Goal: Task Accomplishment & Management: Manage account settings

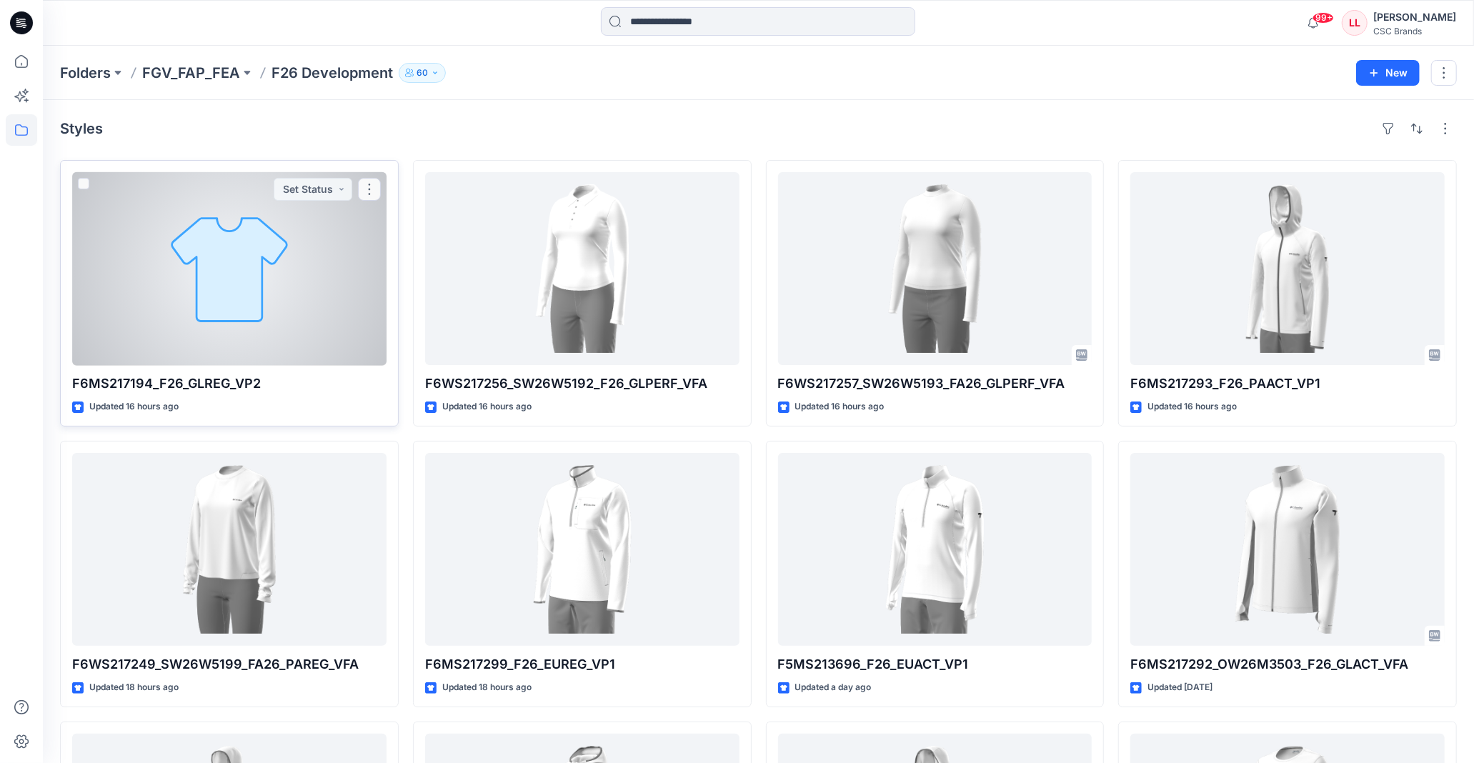
click at [331, 241] on div at bounding box center [229, 268] width 314 height 193
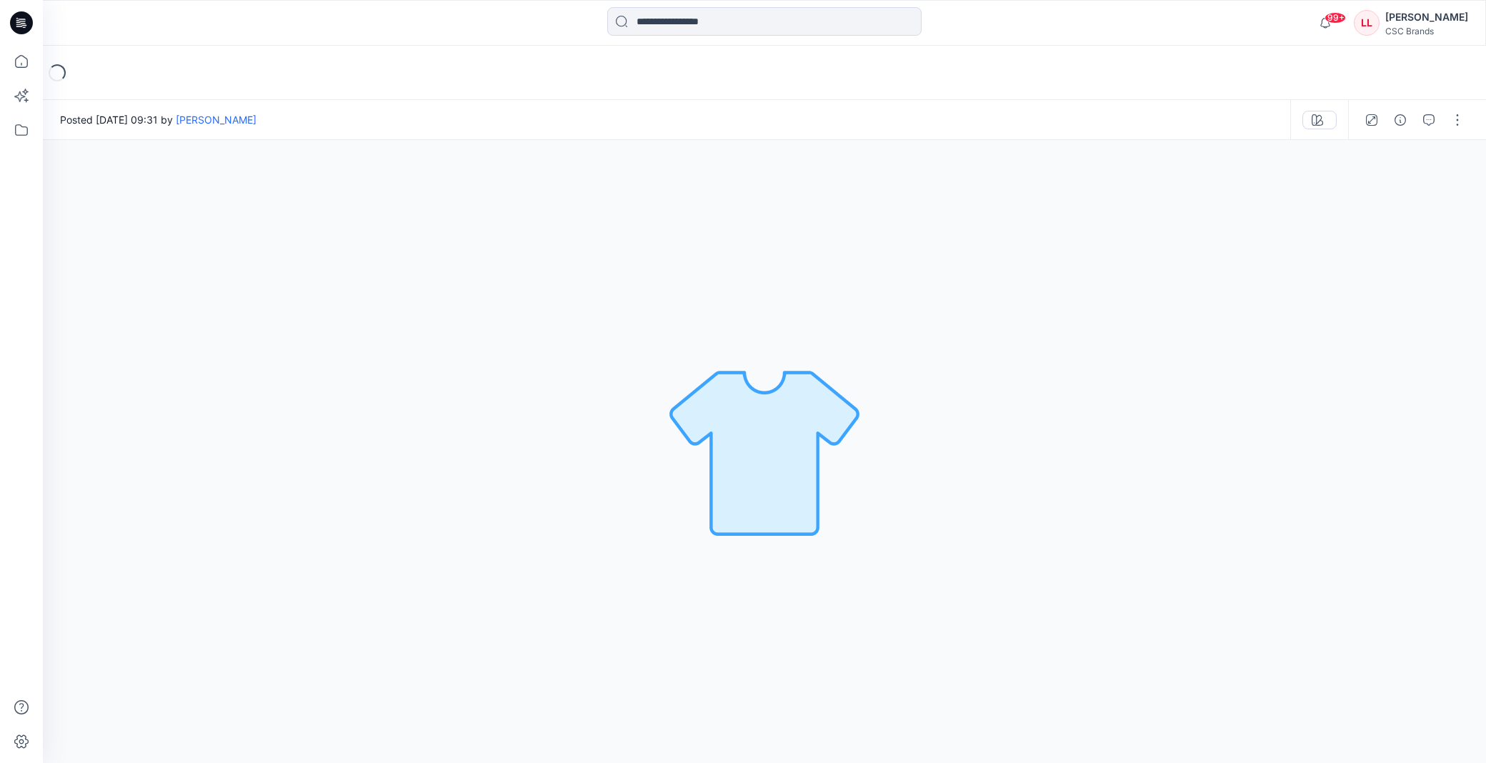
click at [952, 69] on div "Loading..." at bounding box center [764, 73] width 1443 height 54
click at [1463, 107] on div at bounding box center [1414, 120] width 132 height 40
click at [1456, 116] on button "button" at bounding box center [1457, 120] width 23 height 23
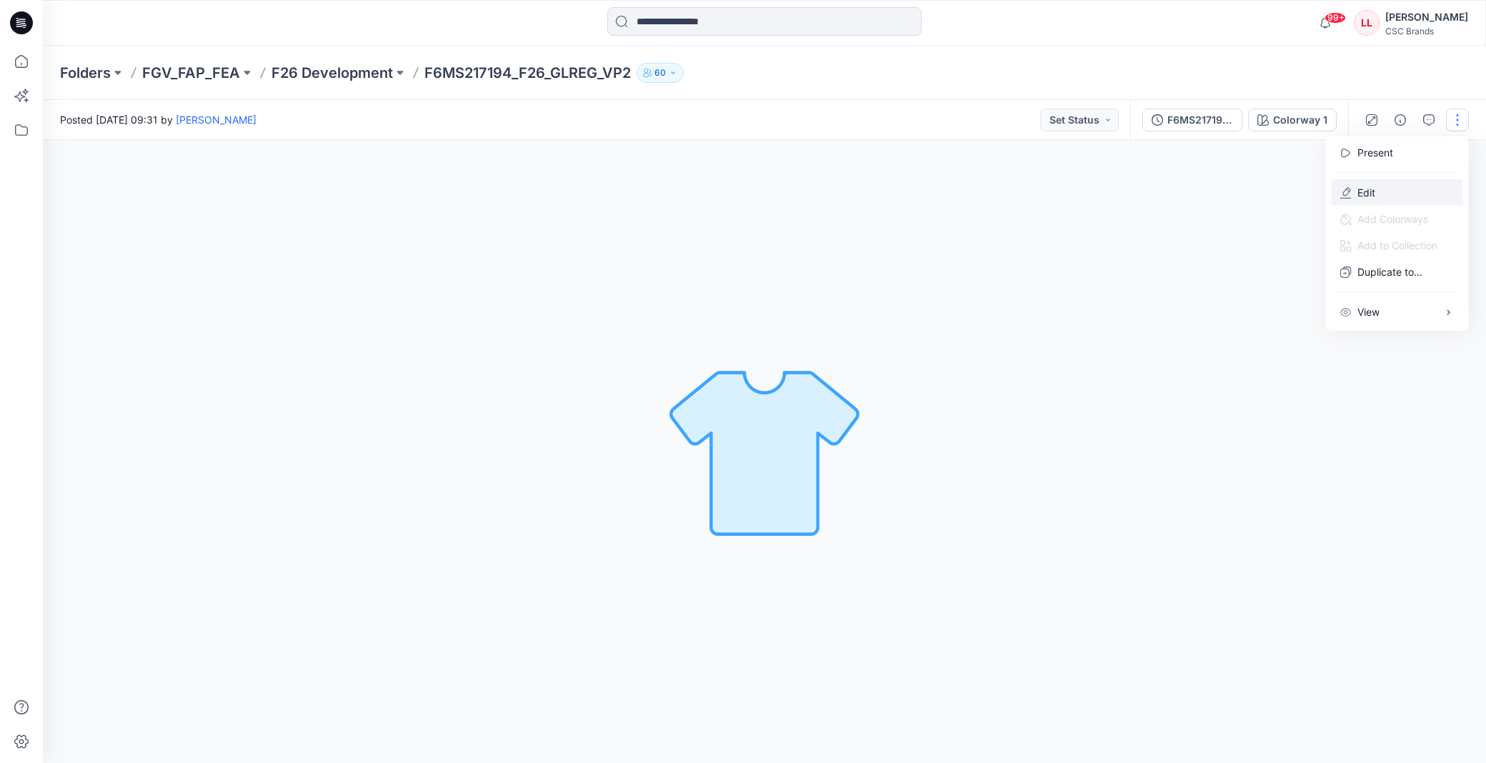
click at [1386, 199] on button "Edit" at bounding box center [1396, 192] width 131 height 26
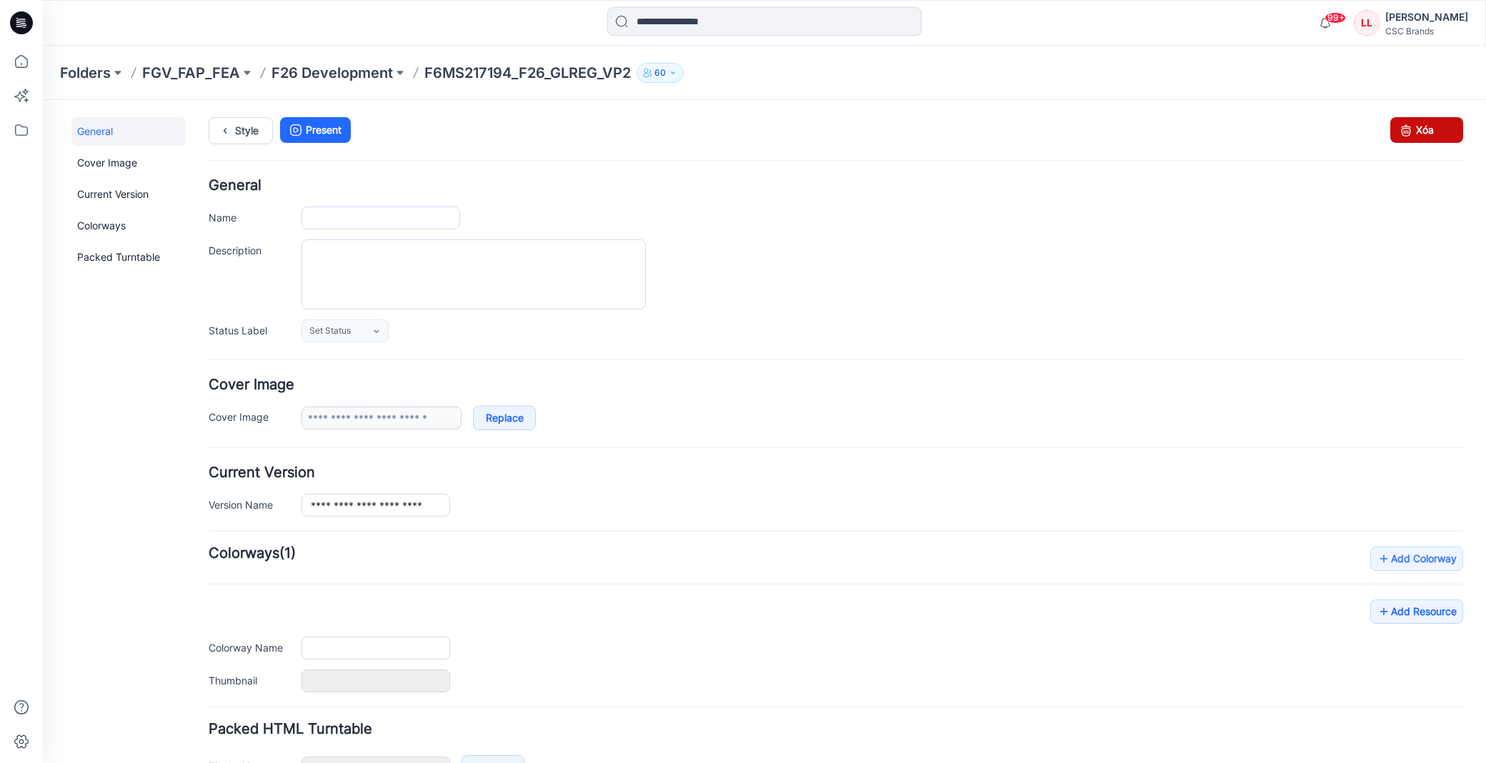
type input "**********"
drag, startPoint x: 1411, startPoint y: 127, endPoint x: 862, endPoint y: 171, distance: 550.4
click at [1411, 127] on link "Xóa" at bounding box center [1426, 130] width 73 height 26
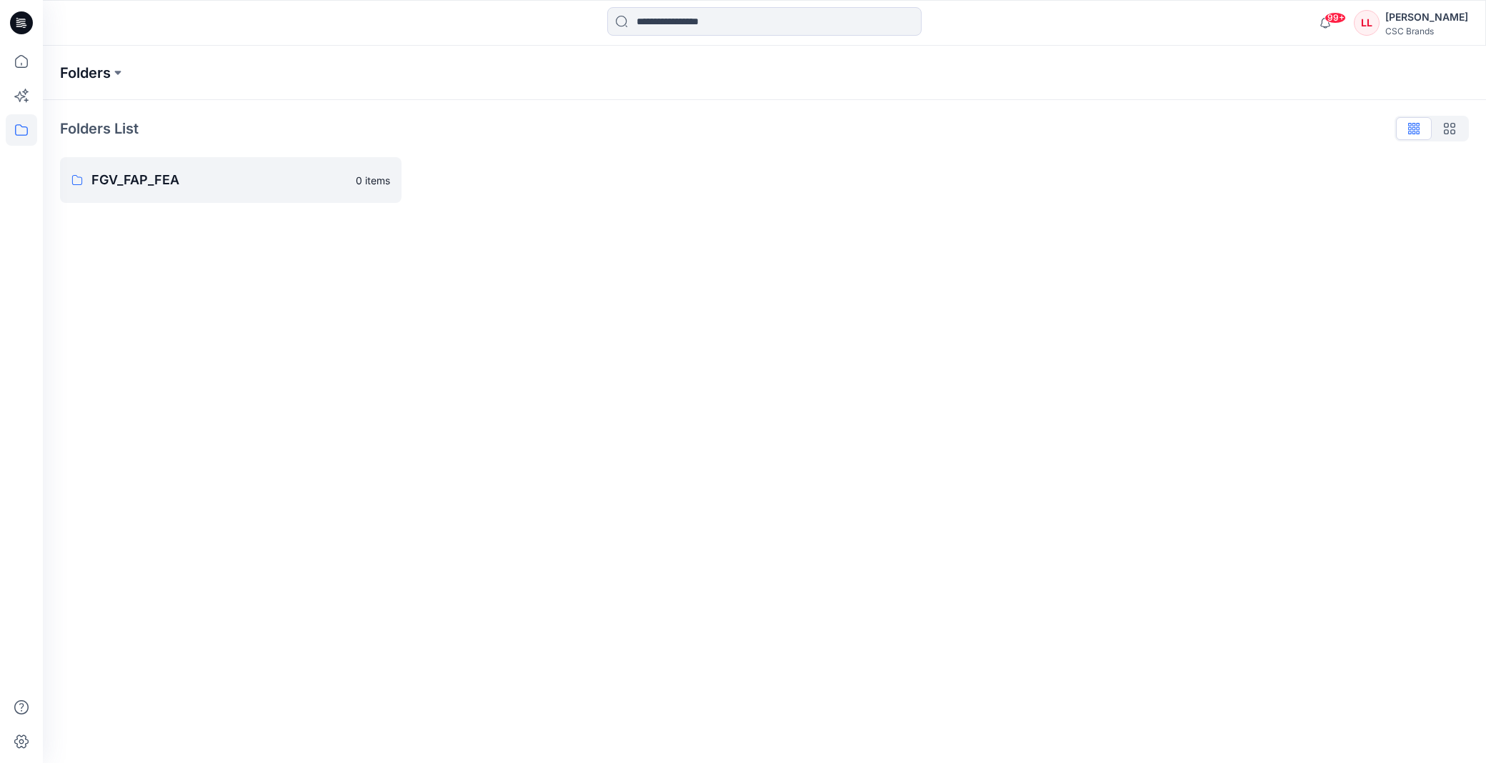
click at [91, 80] on p "Folders" at bounding box center [85, 73] width 51 height 20
click at [105, 71] on p "Folders" at bounding box center [85, 73] width 51 height 20
click at [16, 134] on icon at bounding box center [21, 129] width 13 height 11
click at [69, 106] on icon "button" at bounding box center [68, 111] width 11 height 11
click at [80, 139] on icon "button" at bounding box center [82, 139] width 11 height 11
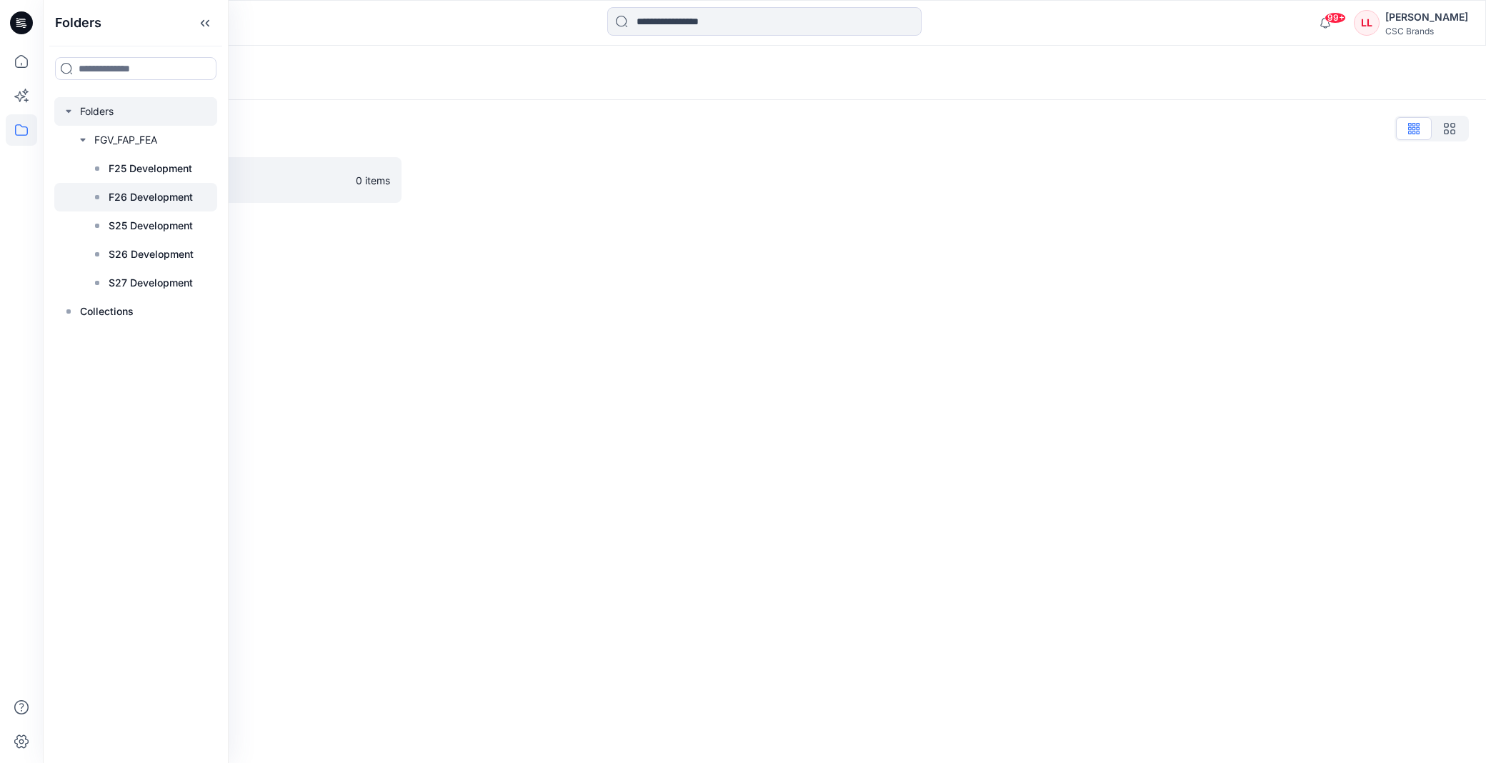
click at [129, 194] on p "F26 Development" at bounding box center [151, 197] width 84 height 17
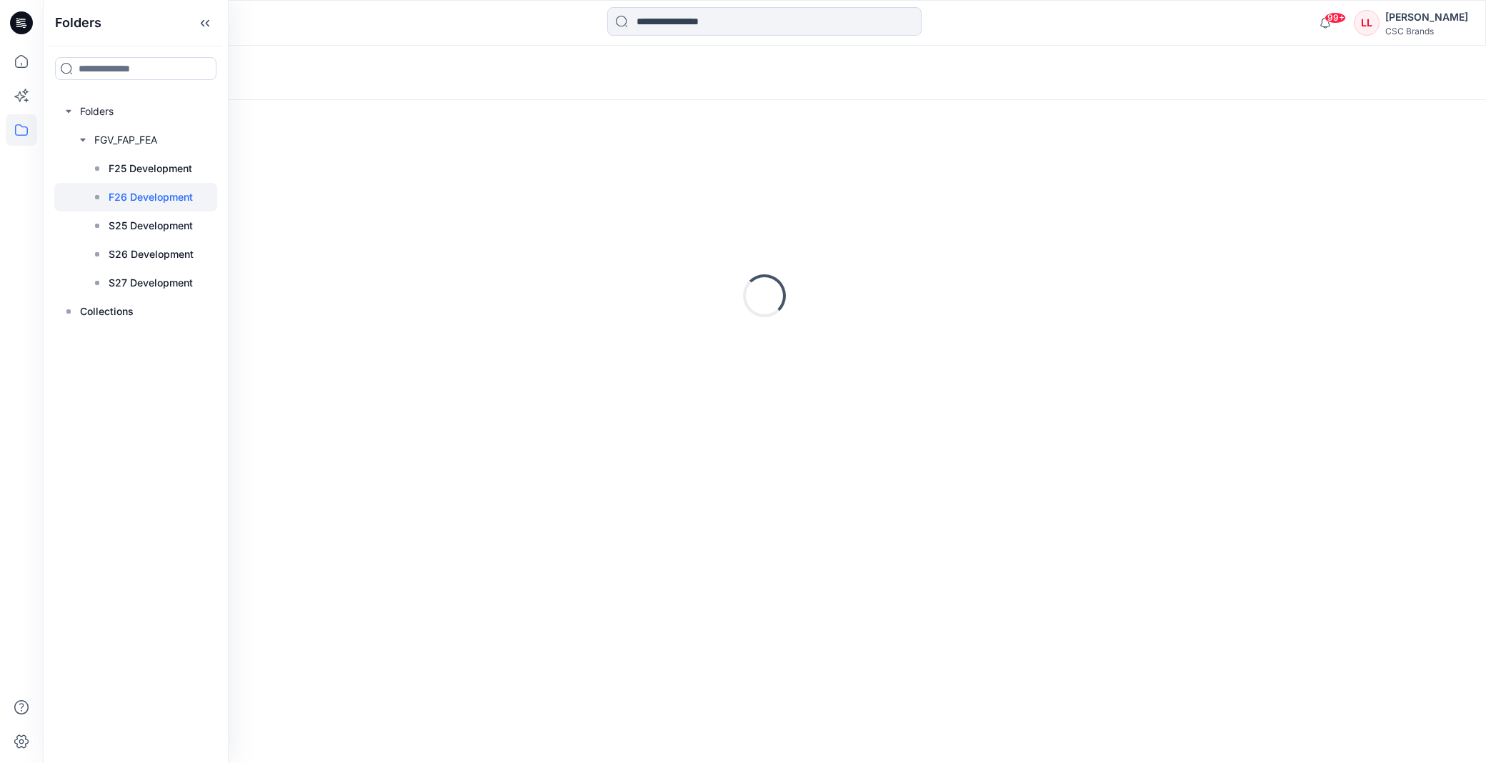
click at [916, 64] on div "Loading..." at bounding box center [764, 73] width 1443 height 54
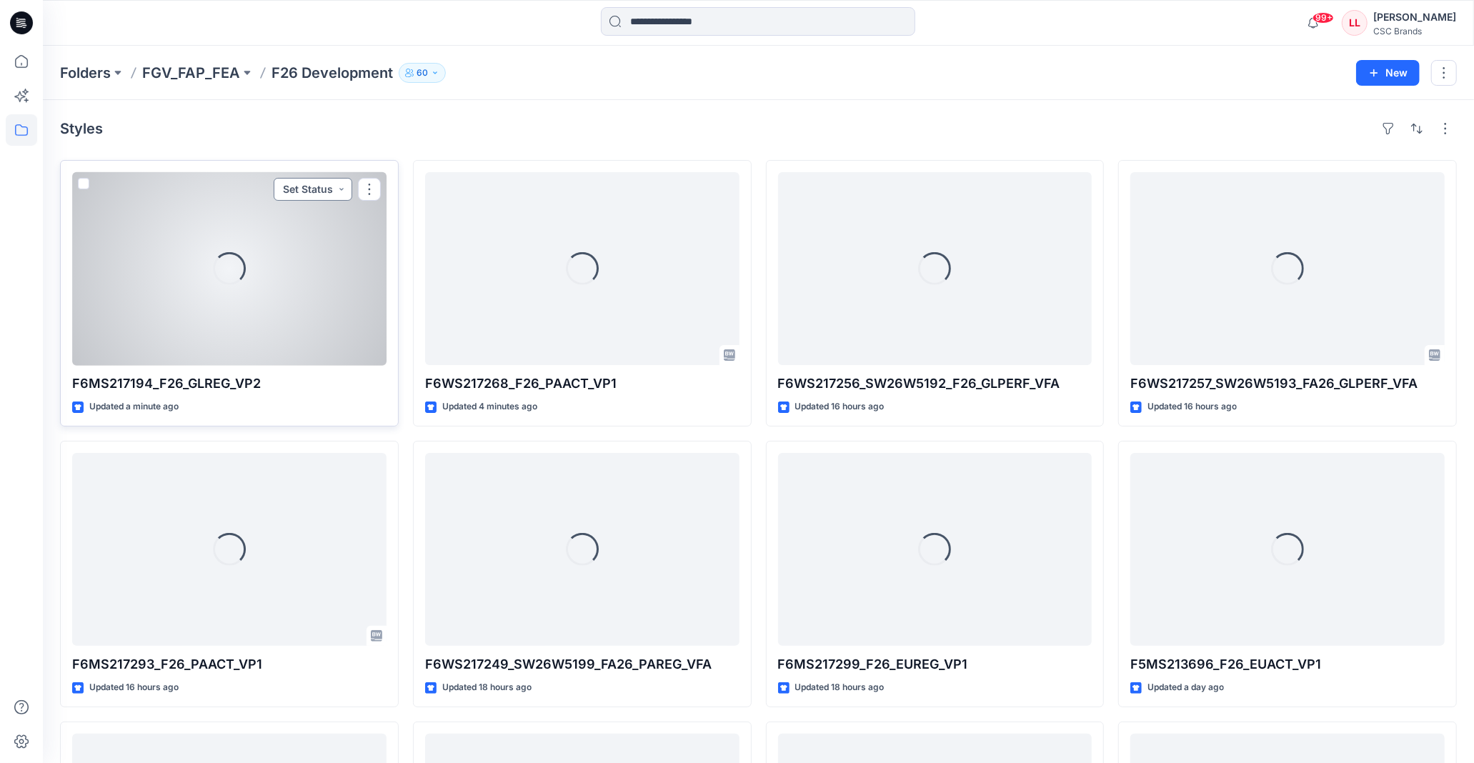
click at [312, 178] on button "Set Status" at bounding box center [313, 189] width 79 height 23
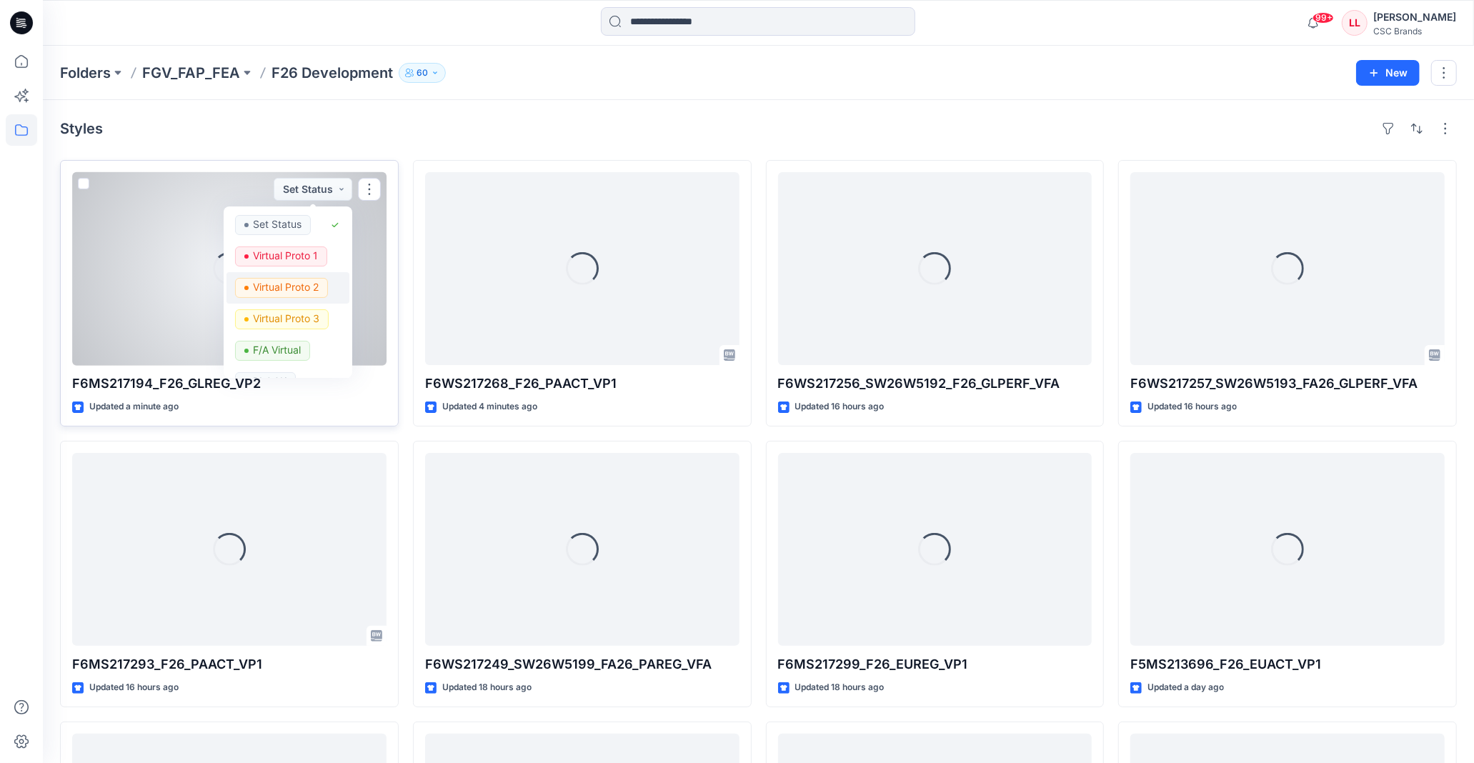
click at [304, 282] on p "Virtual Proto 2" at bounding box center [286, 287] width 66 height 19
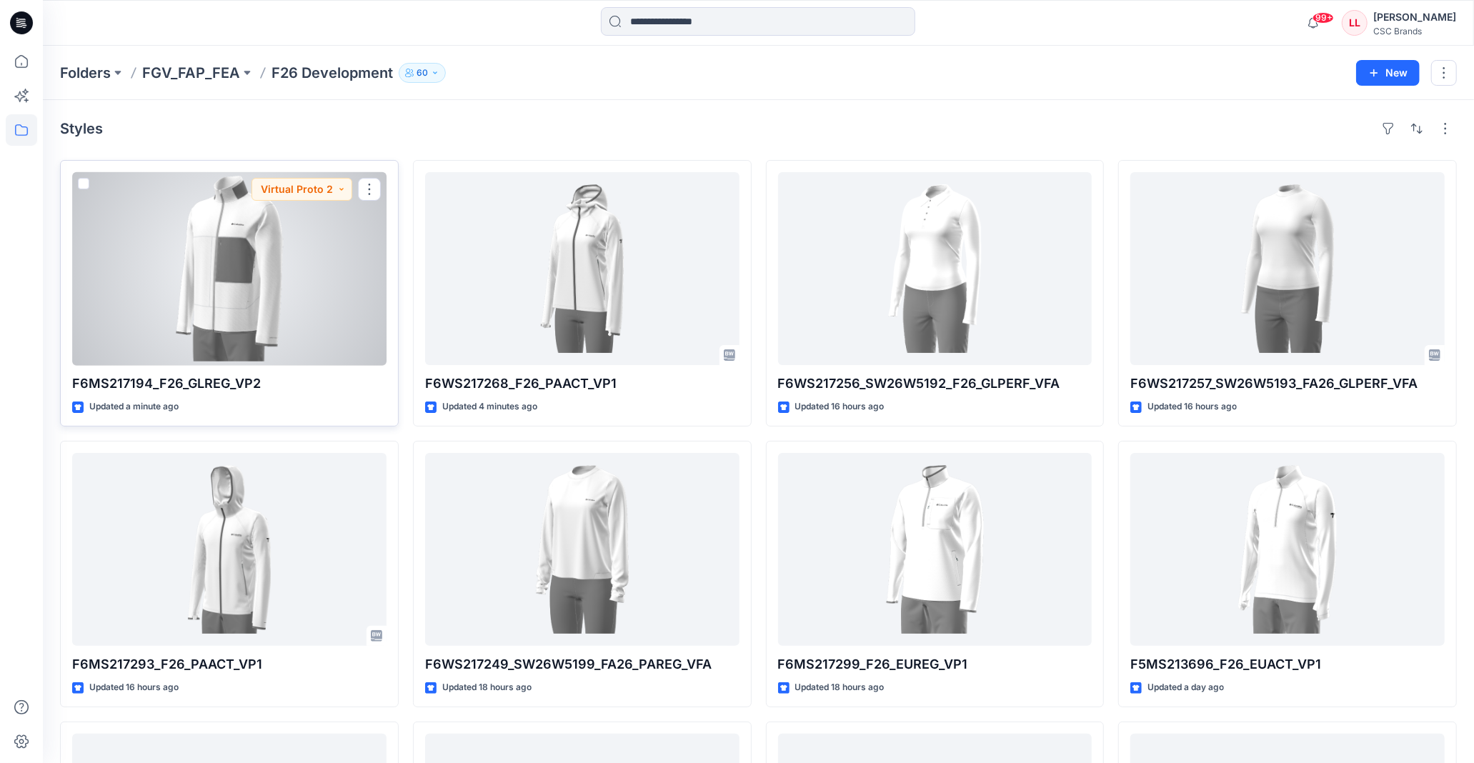
click at [264, 279] on div at bounding box center [229, 268] width 314 height 193
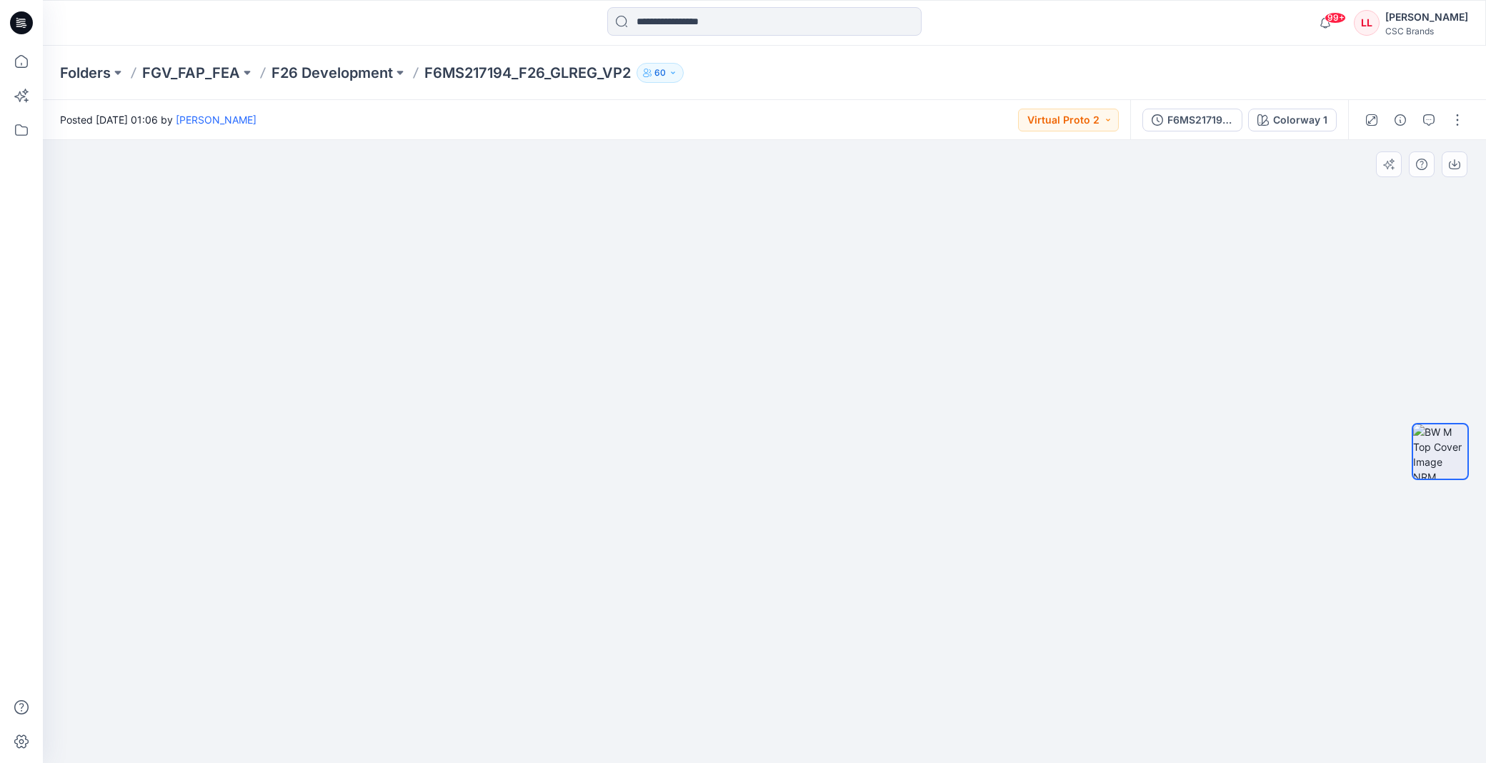
drag, startPoint x: 776, startPoint y: 249, endPoint x: 769, endPoint y: 353, distance: 104.5
click at [769, 353] on img at bounding box center [764, 426] width 929 height 671
drag, startPoint x: 774, startPoint y: 398, endPoint x: 771, endPoint y: 327, distance: 70.8
click at [771, 327] on img at bounding box center [764, 392] width 929 height 742
drag, startPoint x: 776, startPoint y: 381, endPoint x: 770, endPoint y: 330, distance: 51.7
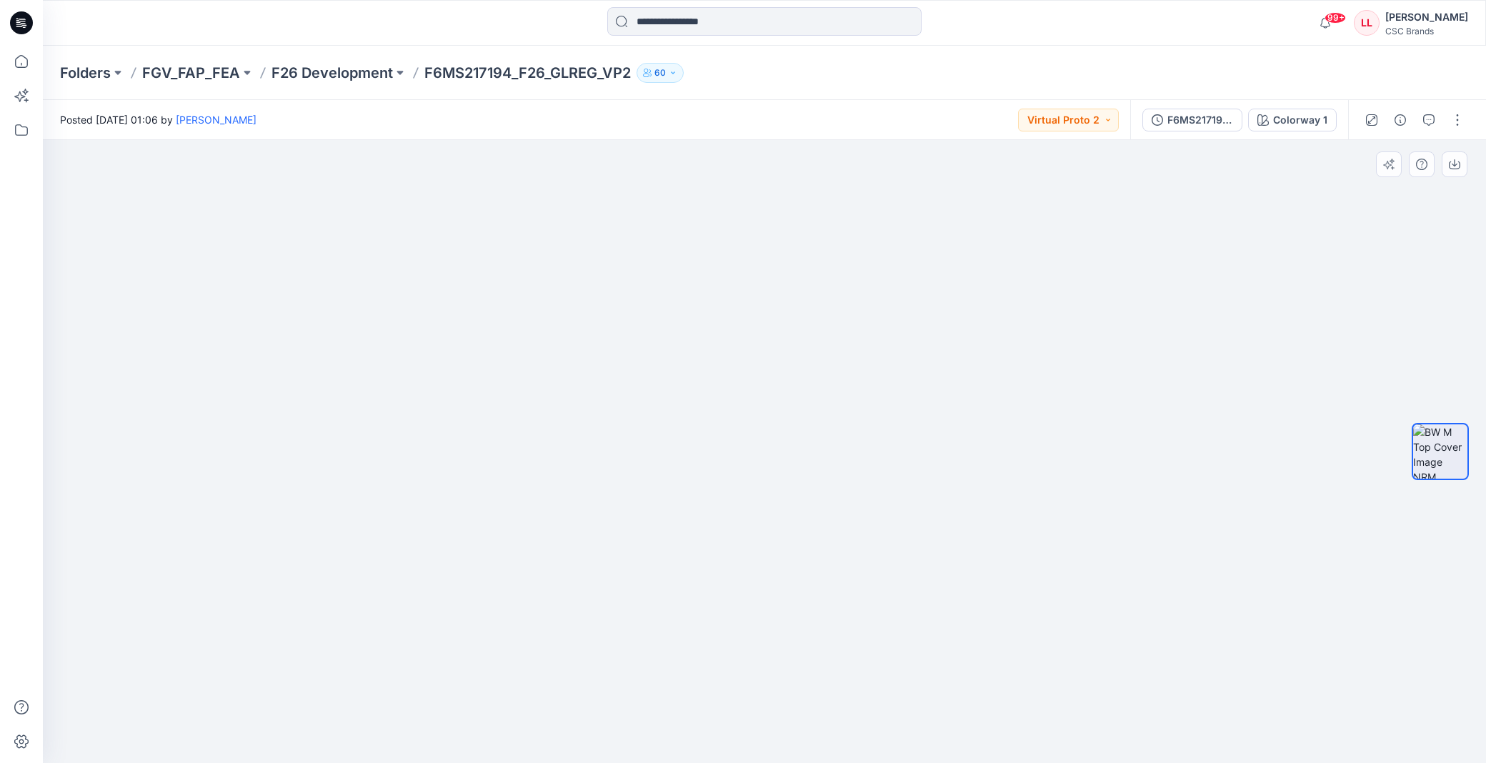
click at [770, 330] on img at bounding box center [764, 366] width 929 height 794
drag, startPoint x: 767, startPoint y: 380, endPoint x: 763, endPoint y: 326, distance: 53.7
click at [763, 326] on img at bounding box center [764, 342] width 929 height 842
click at [1457, 115] on button "button" at bounding box center [1457, 120] width 23 height 23
click at [1389, 186] on button "Edit" at bounding box center [1396, 192] width 131 height 26
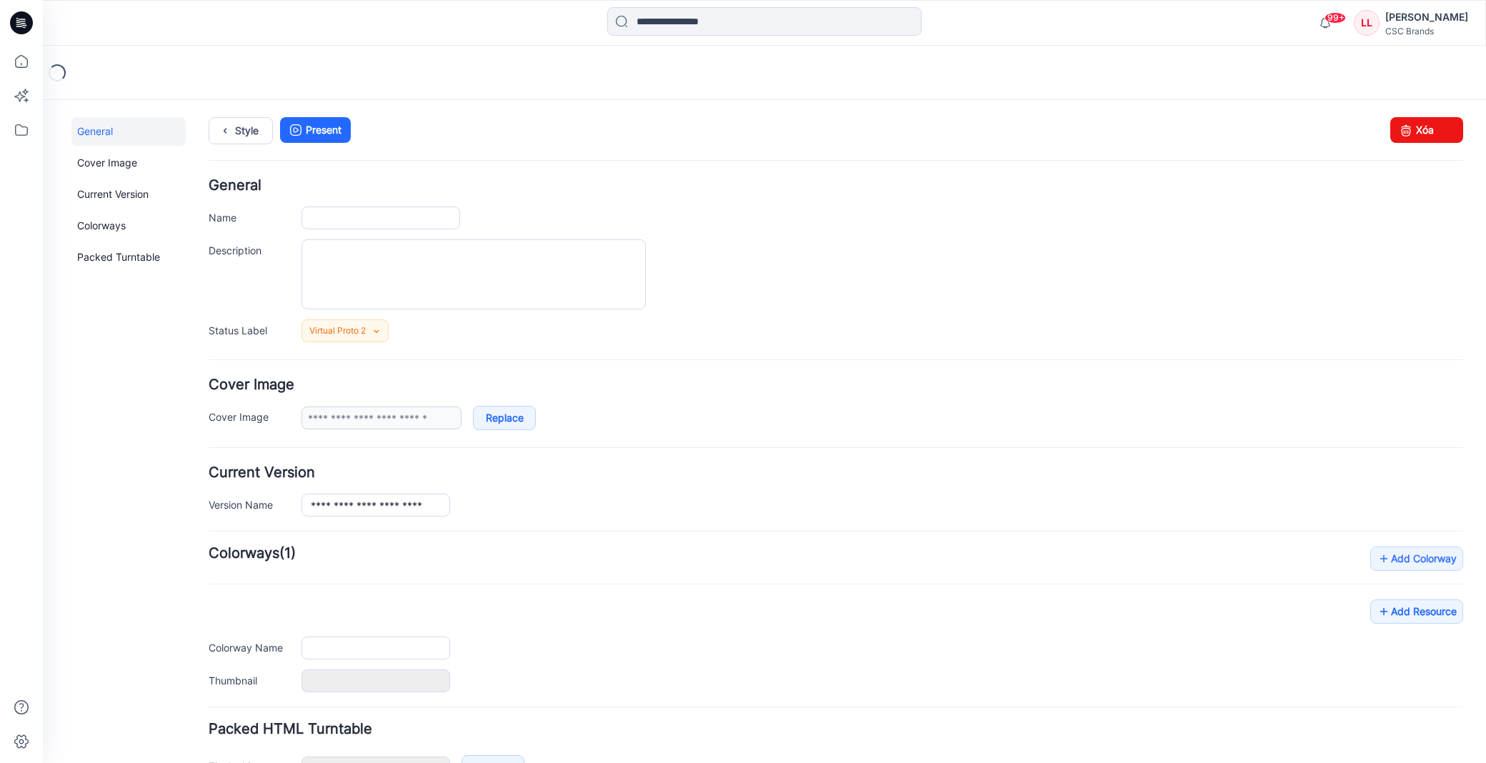
scroll to position [94, 0]
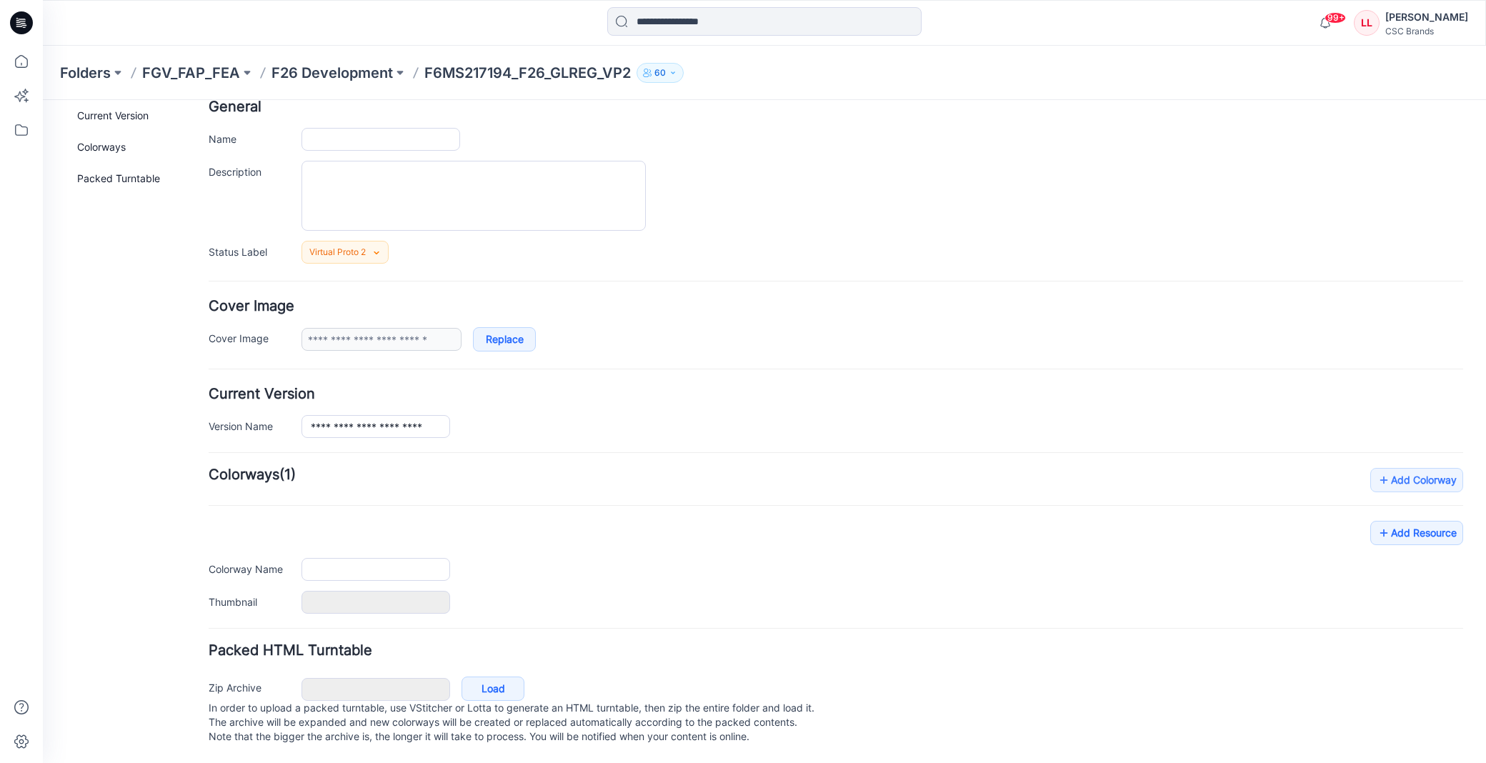
type input "**********"
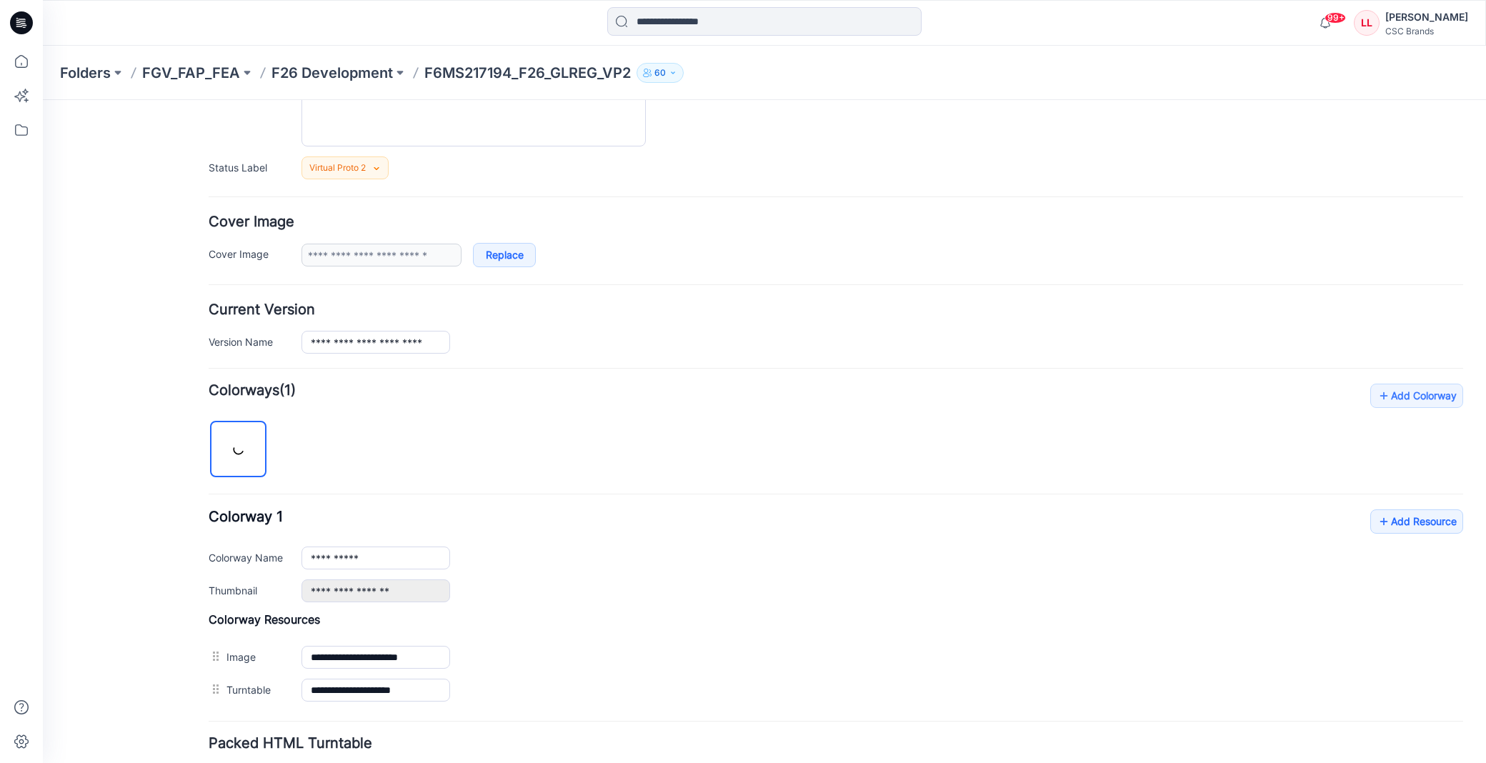
scroll to position [272, 0]
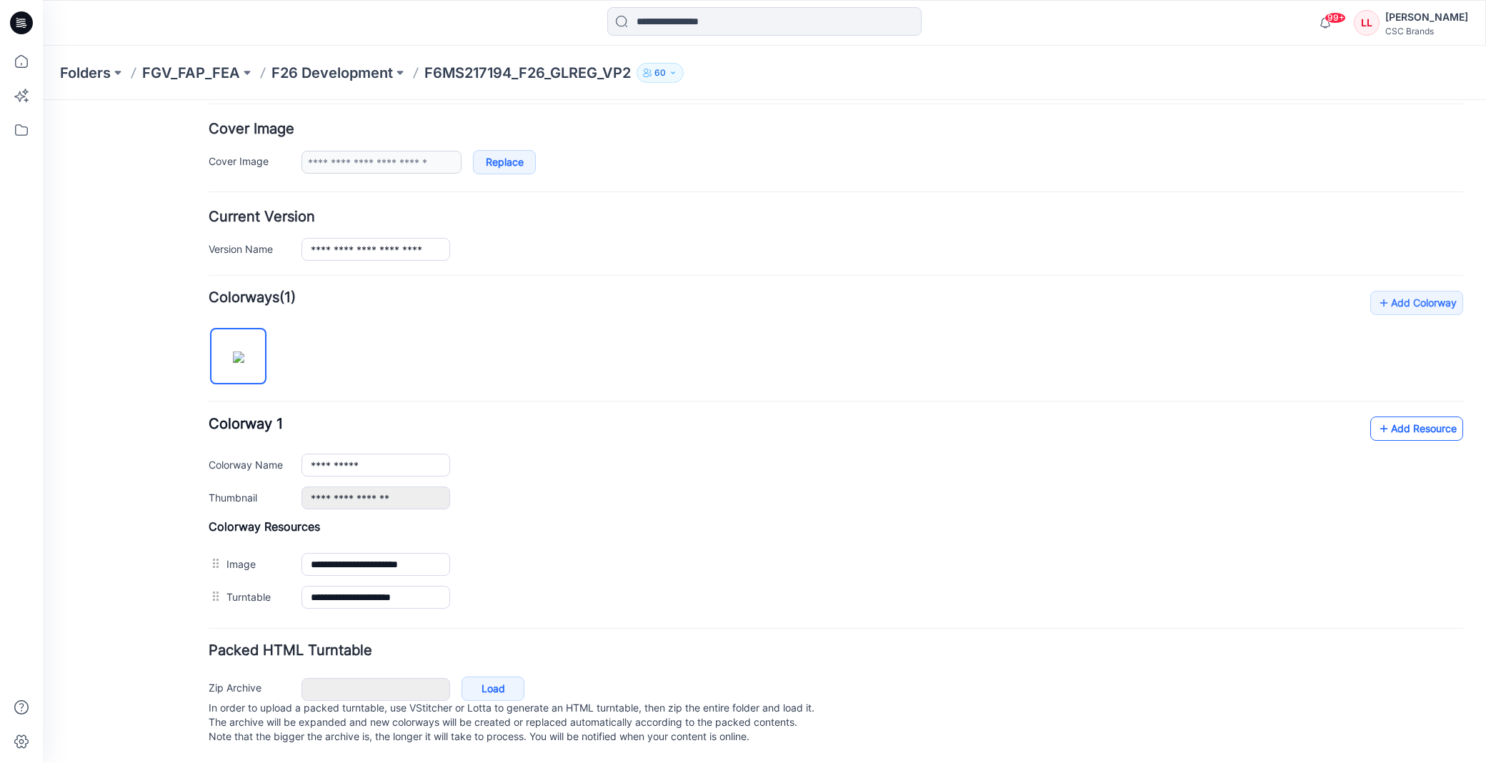
click at [1446, 416] on link "Add Resource" at bounding box center [1416, 428] width 93 height 24
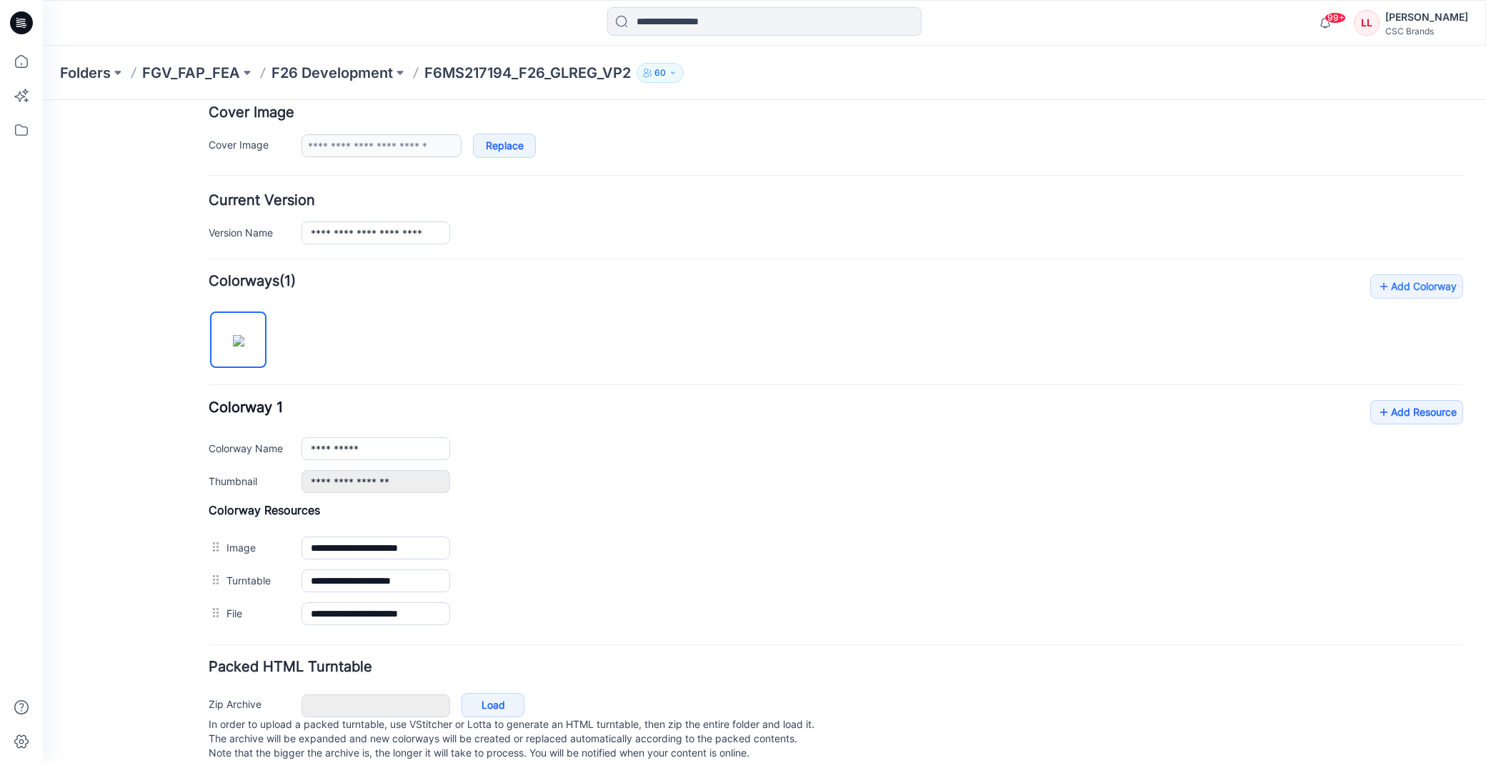
scroll to position [0, 0]
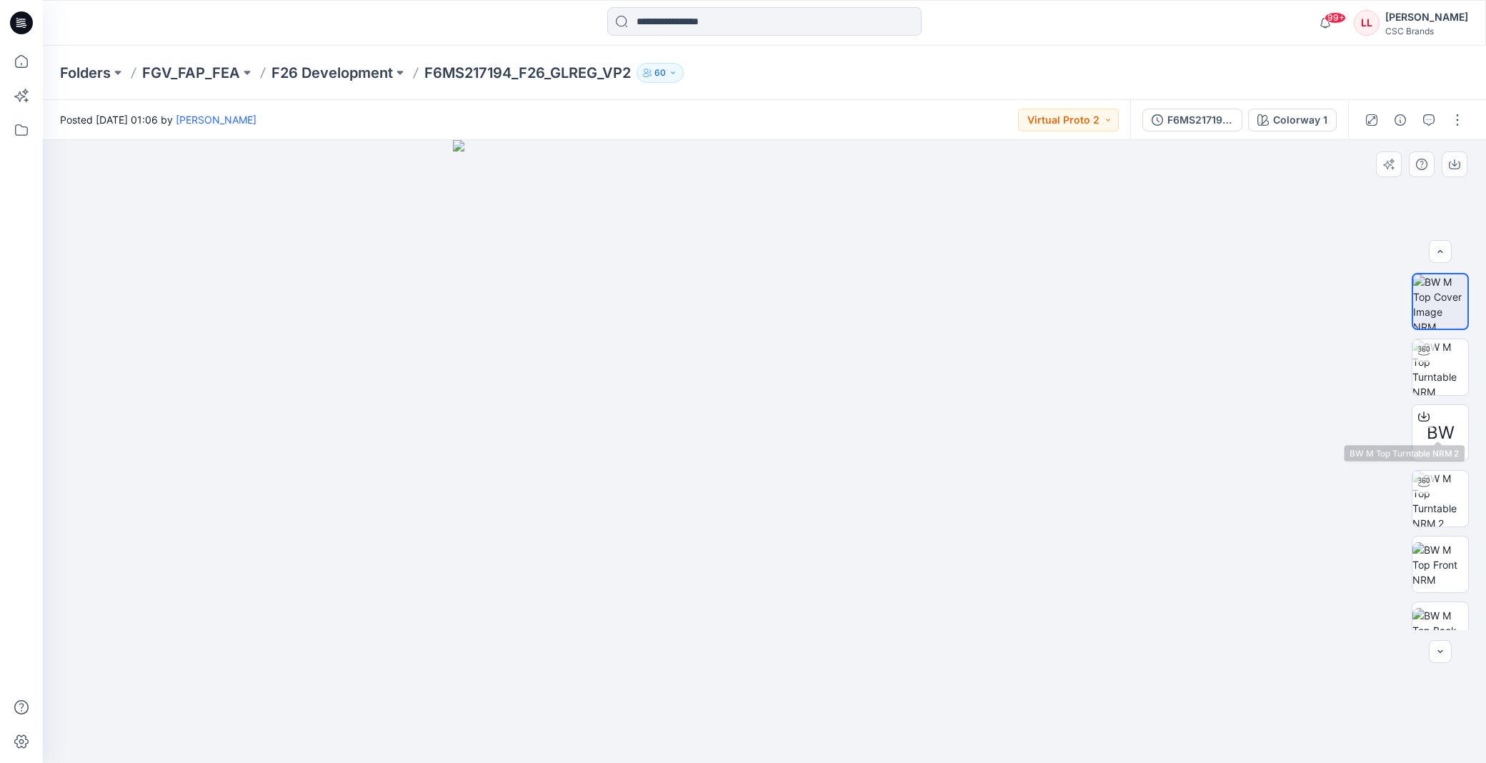
scroll to position [225, 0]
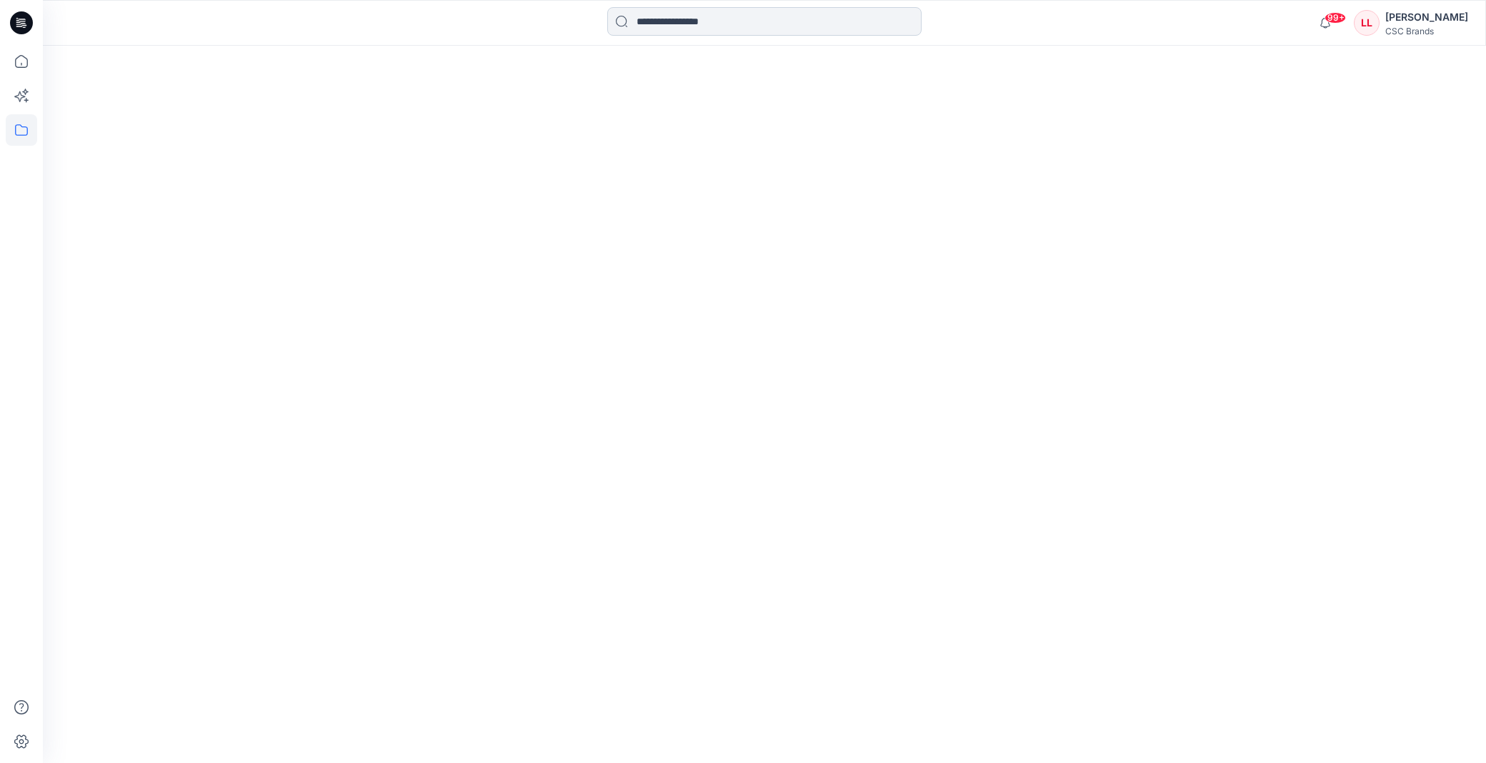
click at [679, 24] on input at bounding box center [764, 21] width 314 height 29
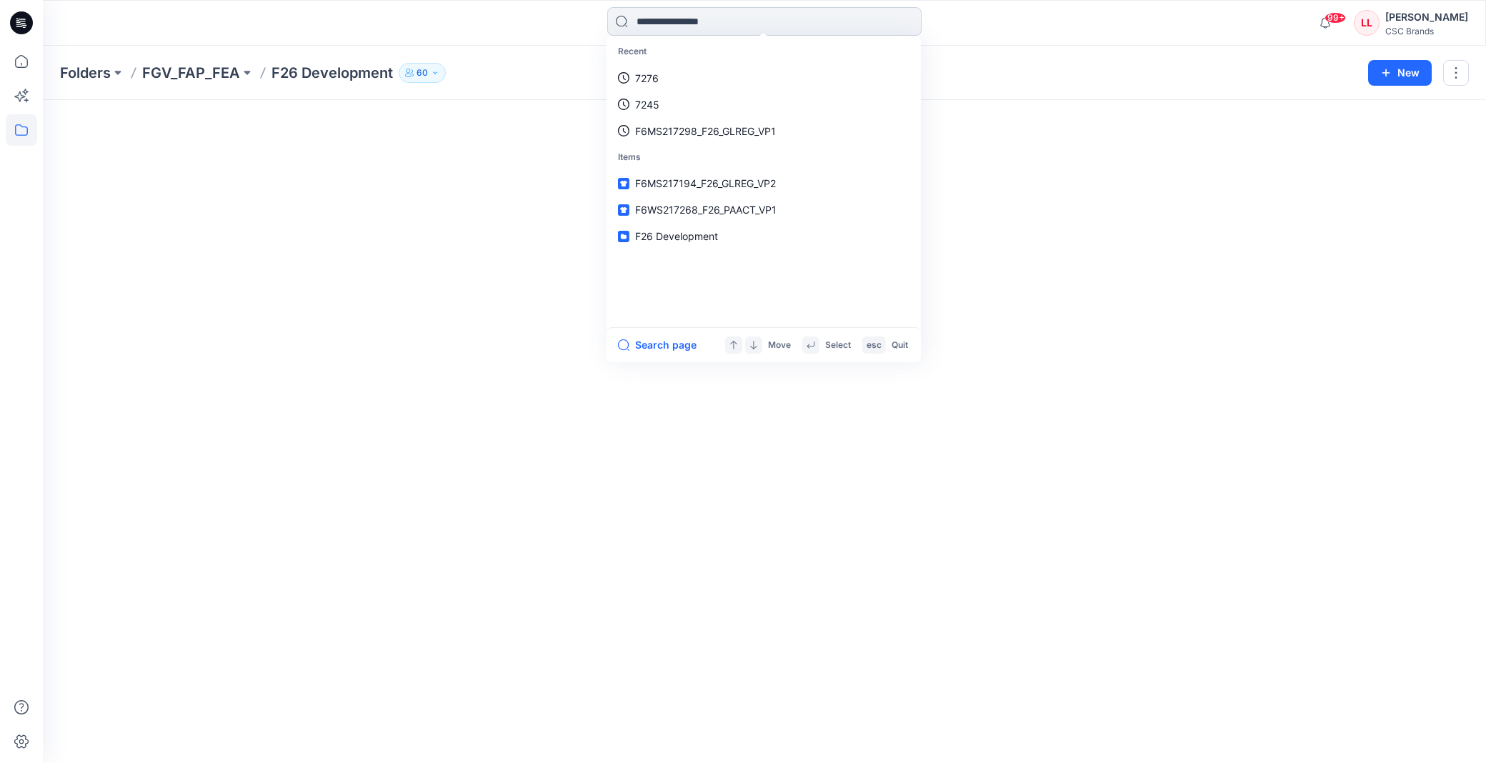
paste input "**********"
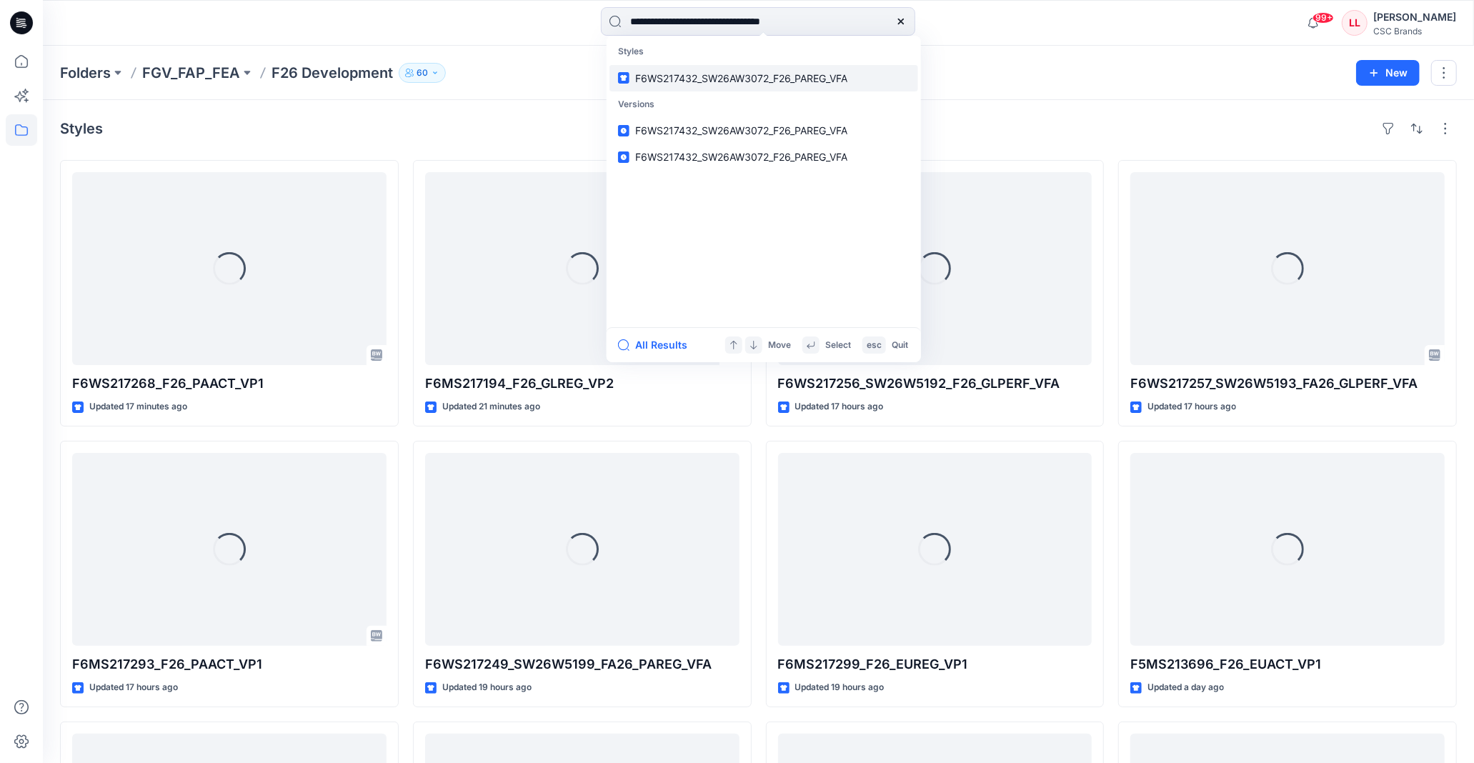
type input "**********"
click at [746, 76] on span "F6WS217432_SW26AW3072_F26_PAREG_VFA" at bounding box center [741, 78] width 212 height 12
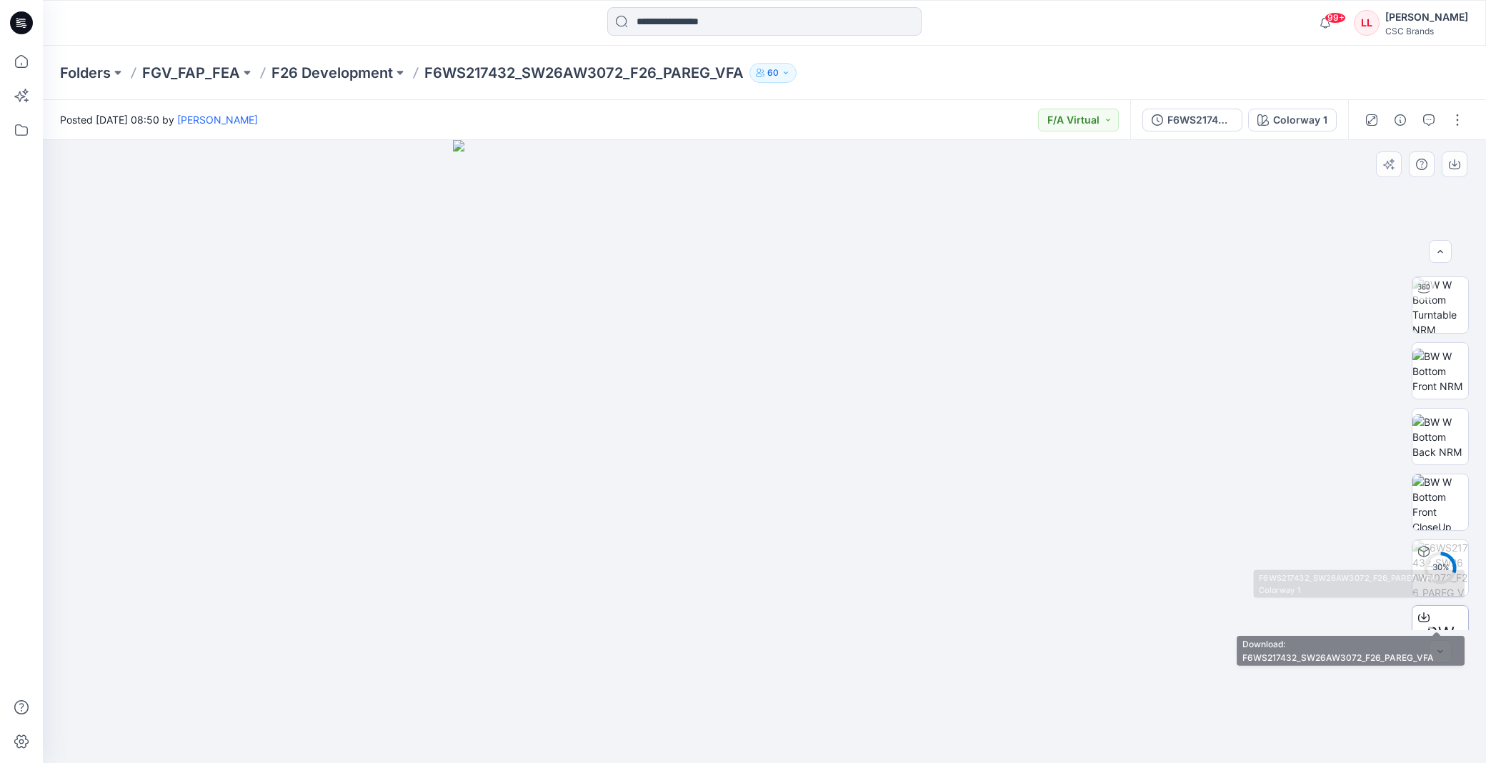
scroll to position [94, 0]
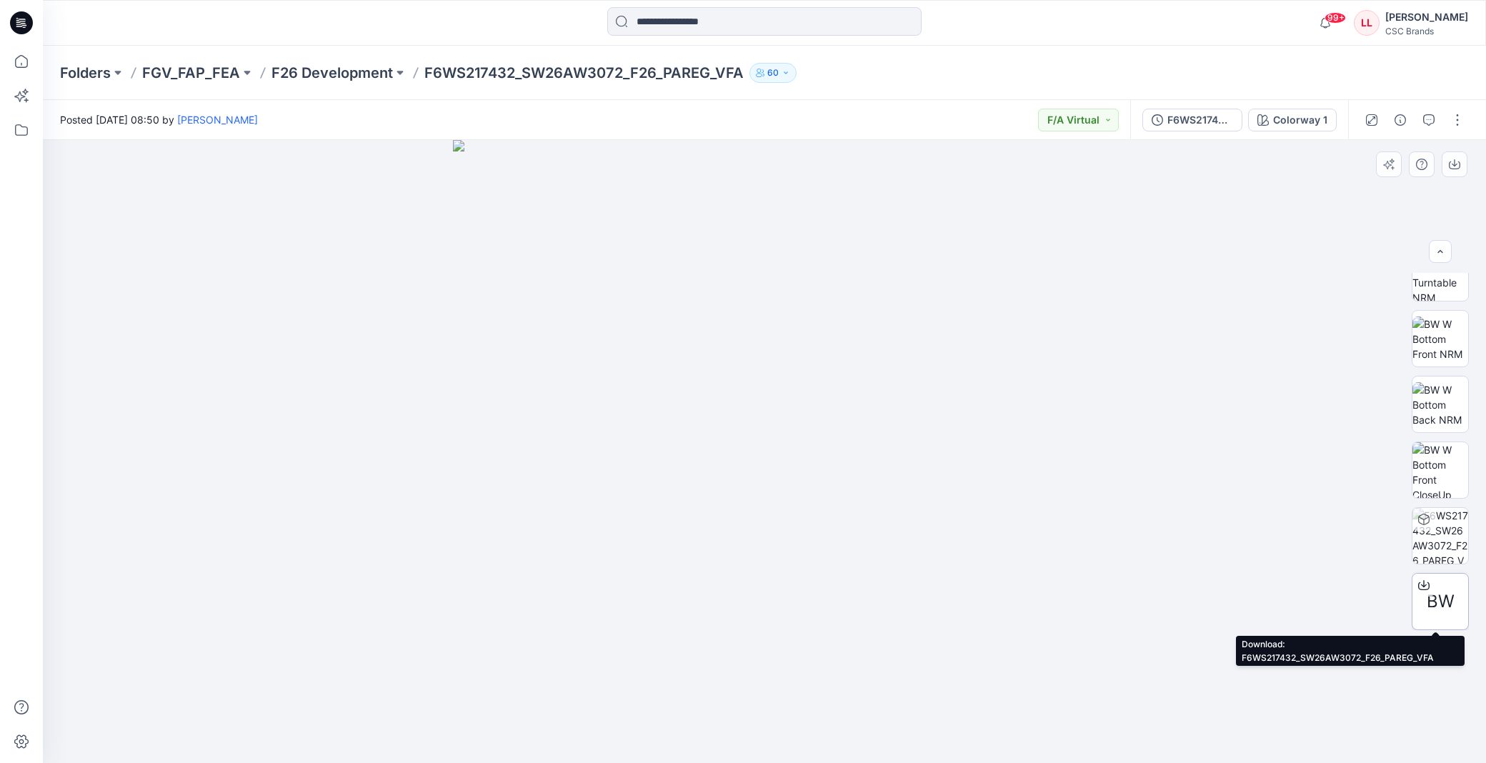
click at [1444, 596] on span "BW" at bounding box center [1440, 602] width 28 height 26
click at [921, 146] on img at bounding box center [765, 452] width 624 height 624
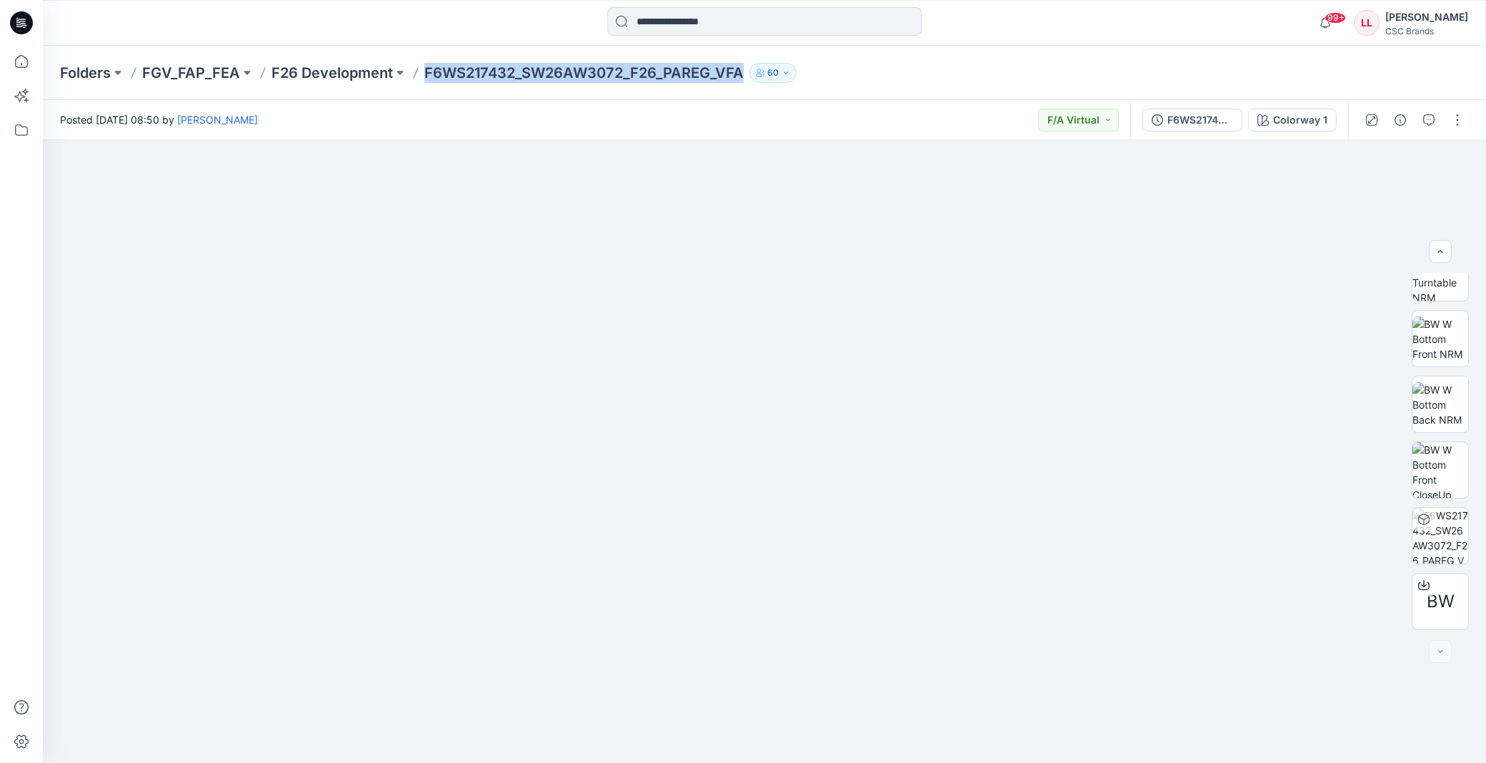
drag, startPoint x: 422, startPoint y: 73, endPoint x: 741, endPoint y: 93, distance: 319.2
click at [741, 93] on div "Folders FGV_FAP_FEA F26 Development F6WS217432_SW26AW3072_F26_PAREG_VFA 60" at bounding box center [764, 73] width 1443 height 54
copy p "F6WS217432_SW26AW3072_F26_PAREG_VFA"
